Goal: Find specific page/section: Find specific page/section

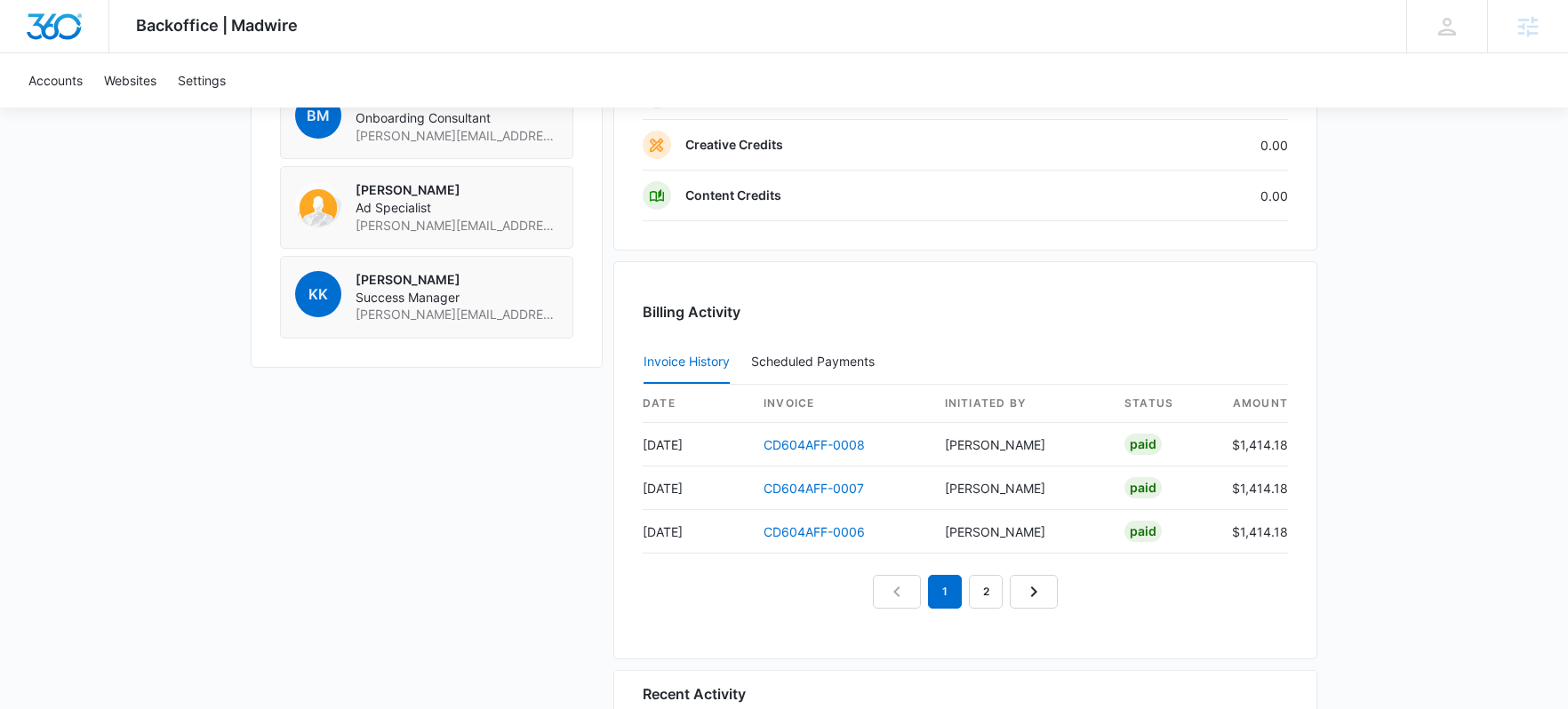
scroll to position [1414, 0]
